Goal: Information Seeking & Learning: Learn about a topic

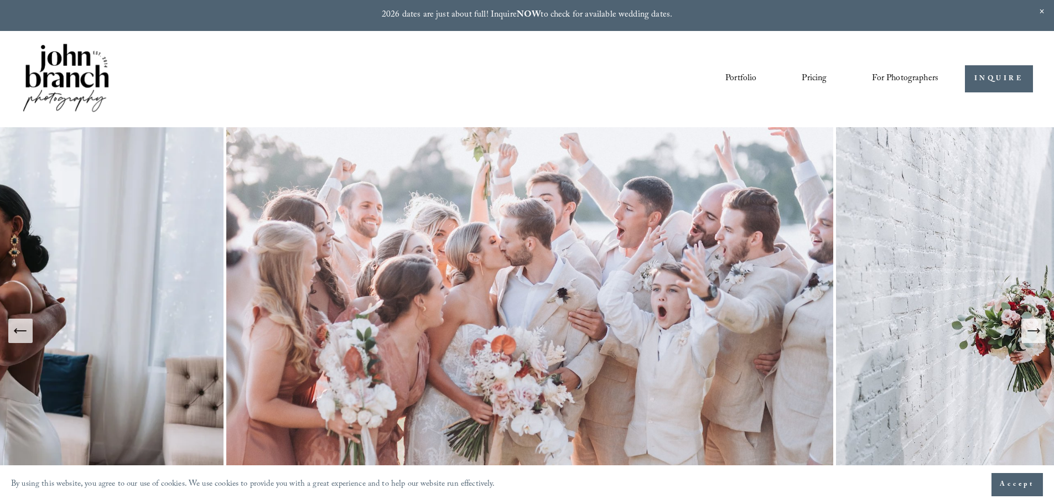
click at [1046, 9] on span "Close Announcement" at bounding box center [1042, 12] width 24 height 24
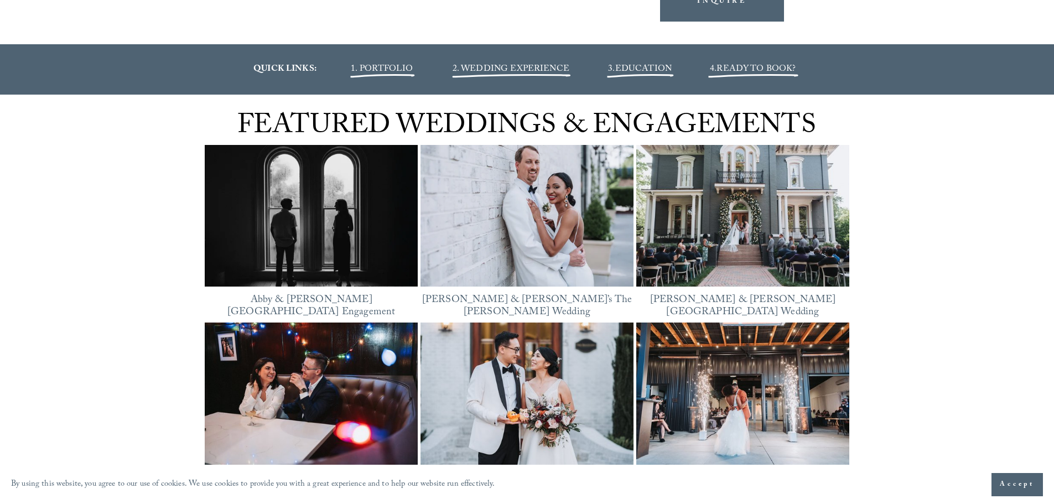
scroll to position [1439, 0]
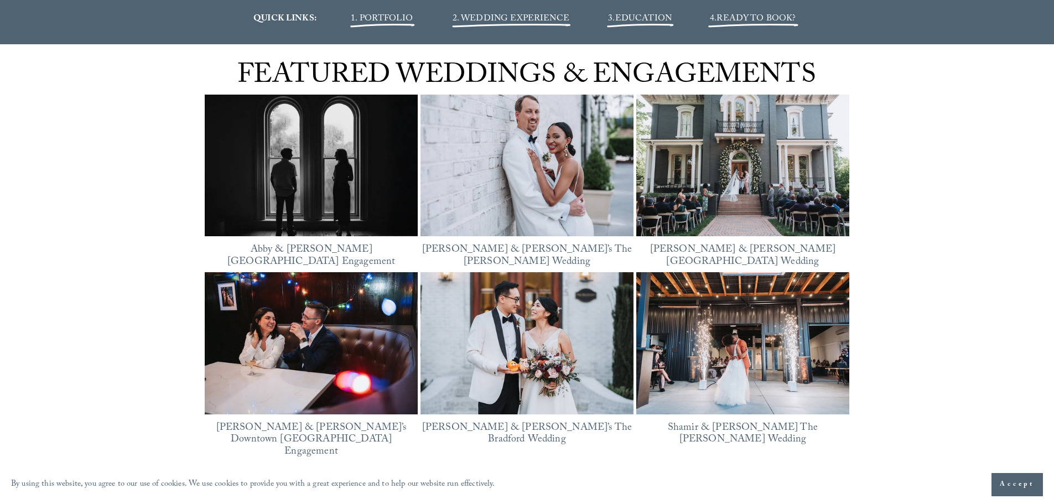
click at [1010, 487] on span "Accept" at bounding box center [1017, 484] width 35 height 11
click at [952, 236] on div "FEATURED WEDDINGS & ENGAGEMENTS Featured Abby & Reed’s Heights House Hotel Enga…" at bounding box center [527, 261] width 1054 height 435
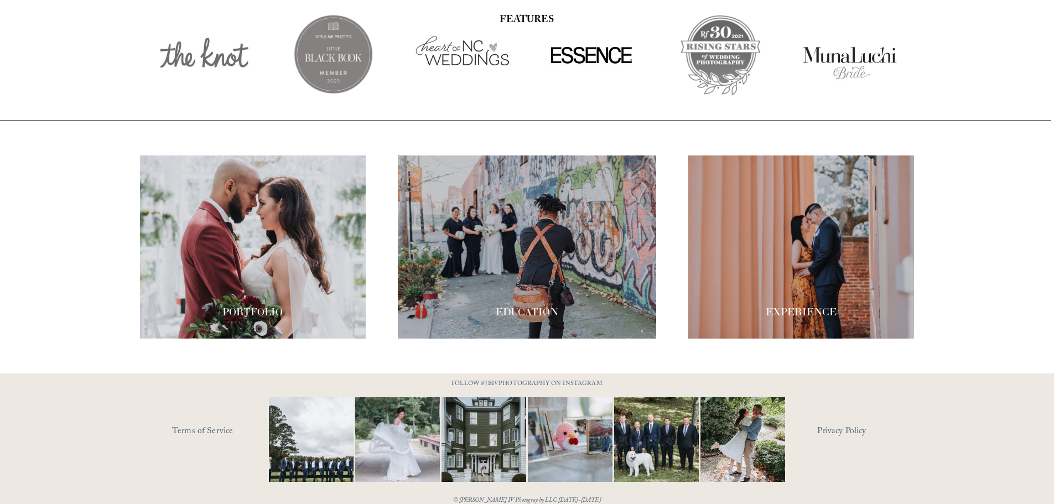
scroll to position [1933, 0]
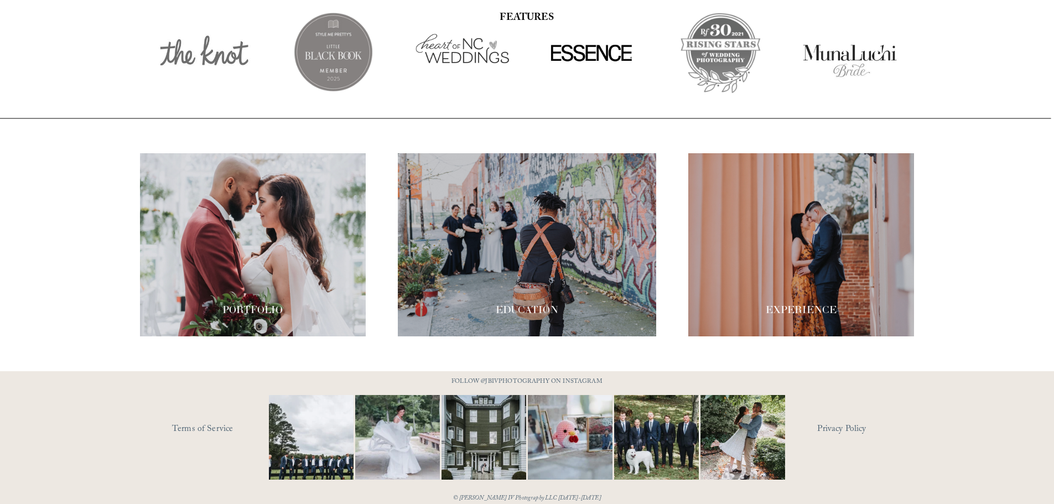
click at [213, 421] on link "Terms of Service" at bounding box center [236, 429] width 129 height 17
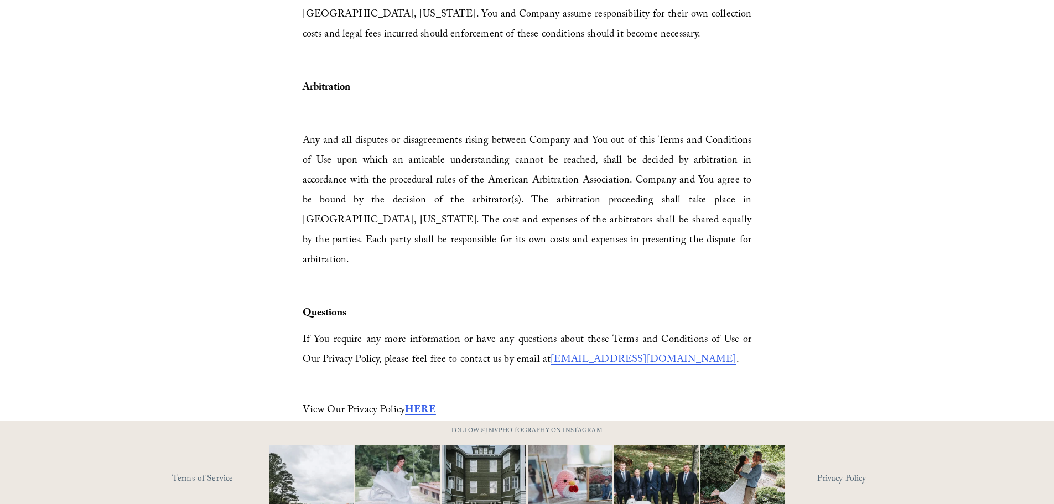
scroll to position [3292, 0]
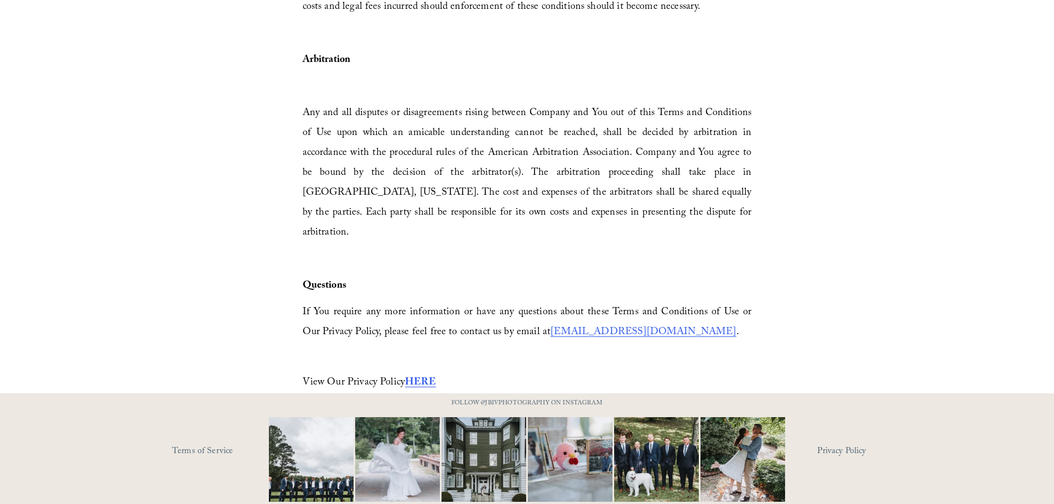
click at [839, 443] on link "Privacy Policy" at bounding box center [866, 451] width 97 height 17
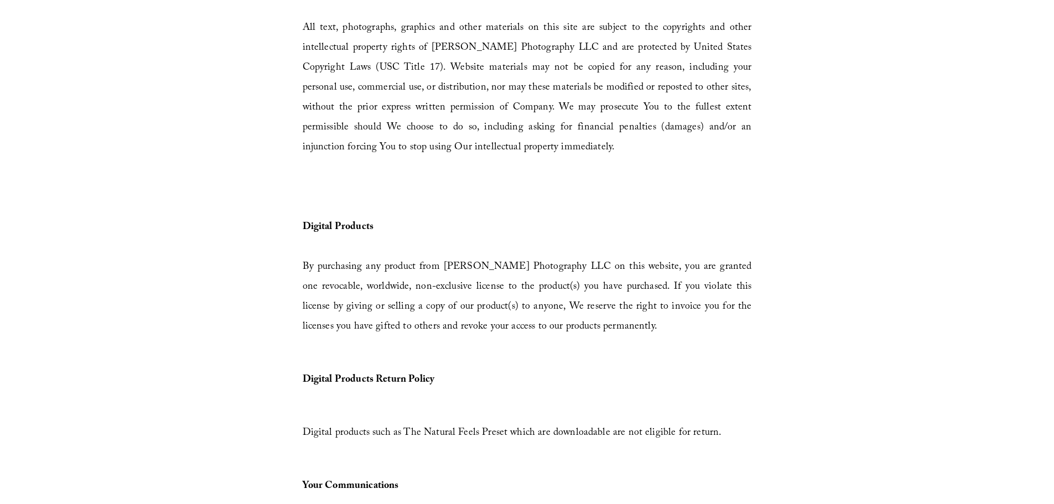
scroll to position [0, 0]
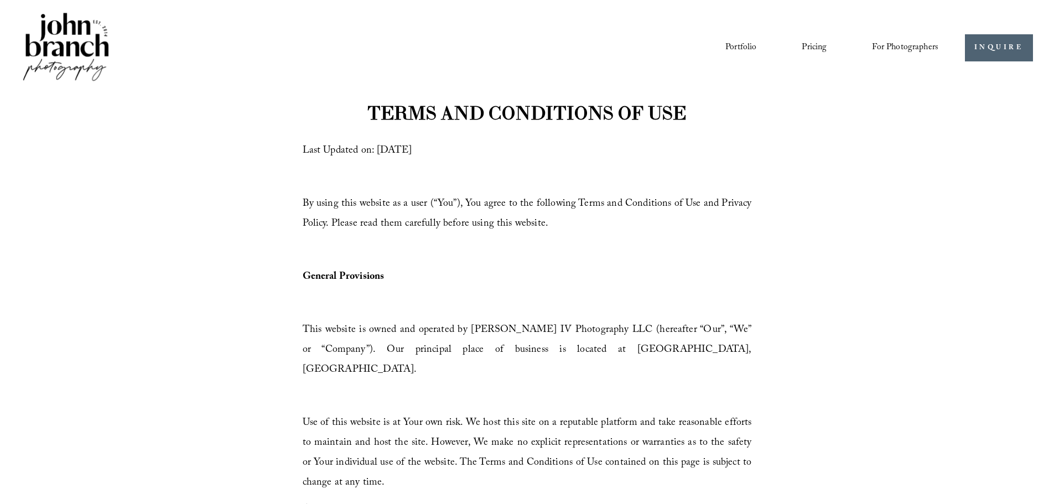
click at [735, 52] on link "Portfolio" at bounding box center [741, 47] width 31 height 19
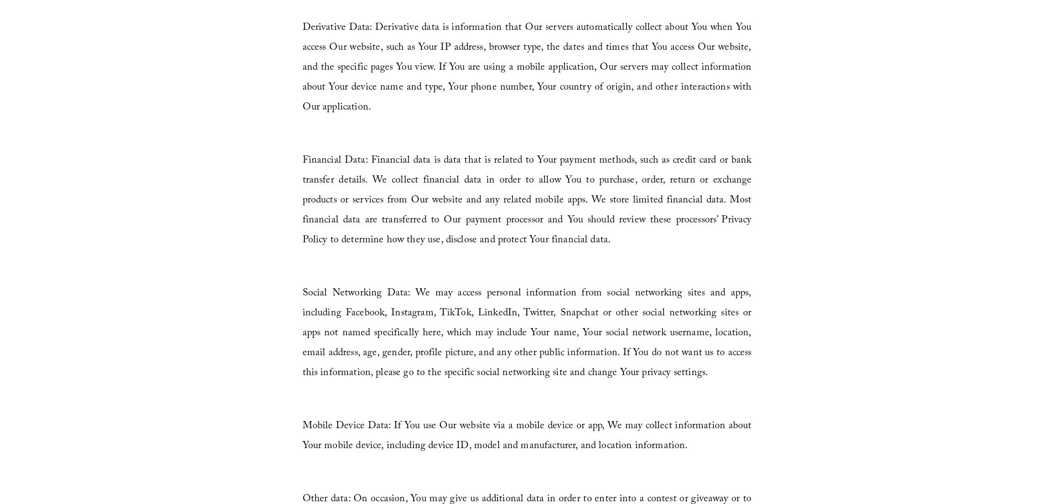
scroll to position [1328, 0]
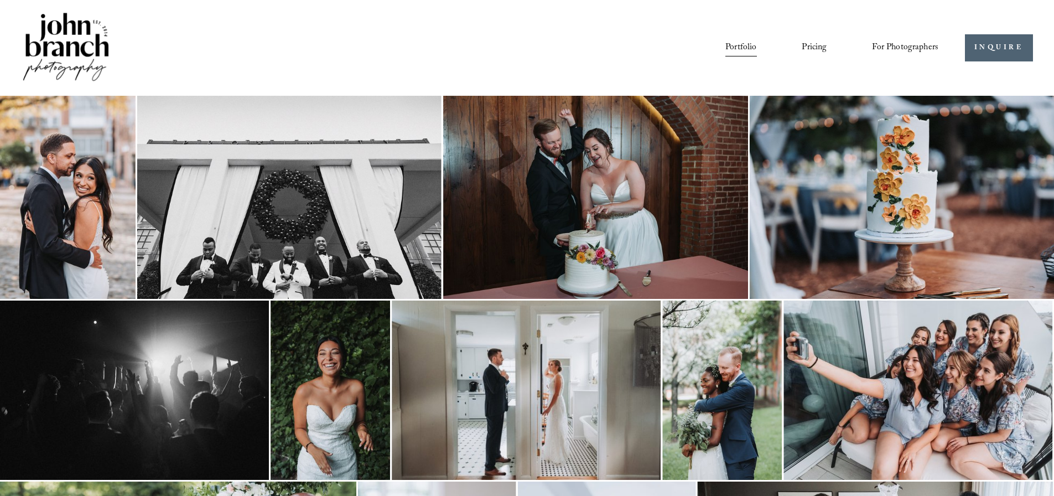
click at [819, 46] on link "Pricing" at bounding box center [814, 47] width 25 height 19
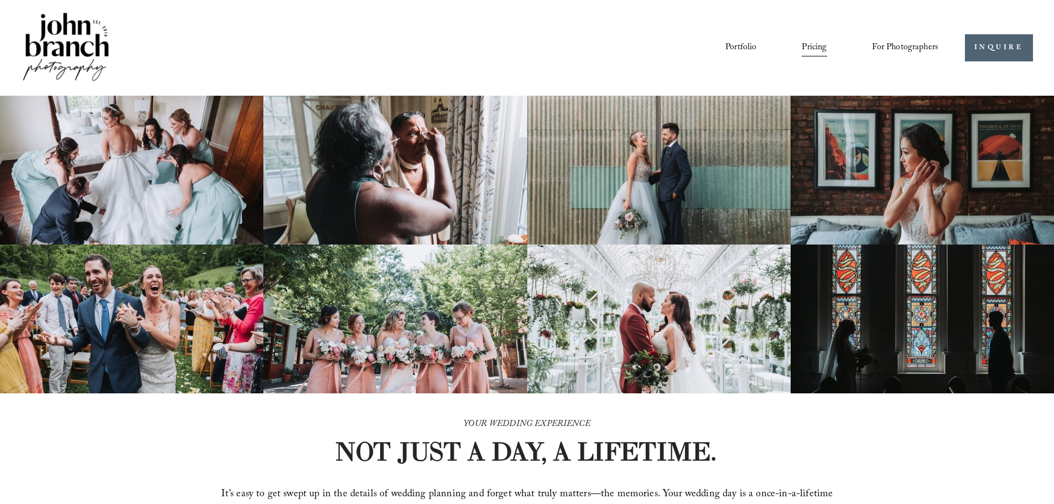
click at [573, 32] on div "Portfolio Pricing For Photographers Presets Education Courses" at bounding box center [480, 48] width 918 height 75
click at [469, 51] on div "Portfolio Pricing For Photographers Presets Education Courses Blog" at bounding box center [538, 47] width 802 height 19
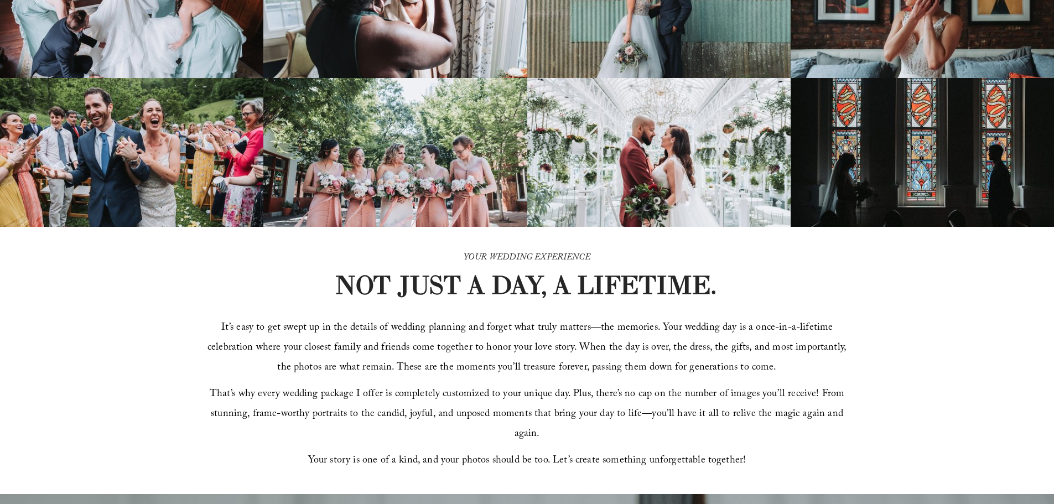
scroll to position [166, 0]
